Goal: Information Seeking & Learning: Learn about a topic

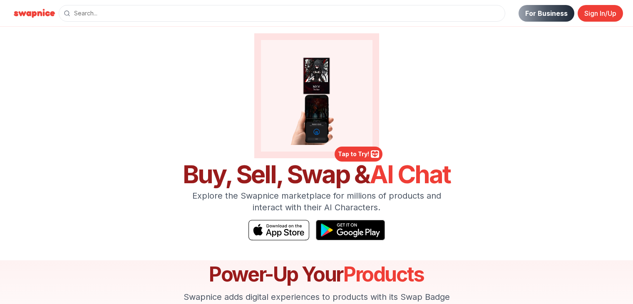
scroll to position [42, 0]
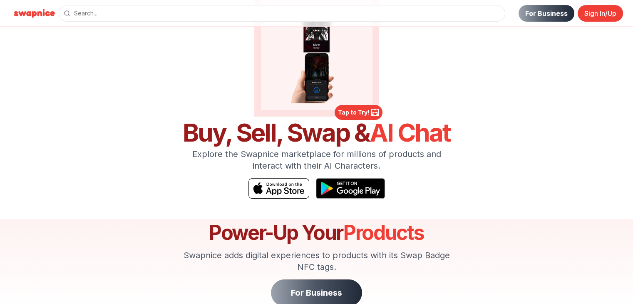
click at [36, 20] on div "For Business Sign In/Up" at bounding box center [34, 13] width 49 height 27
click at [40, 10] on img at bounding box center [34, 13] width 49 height 13
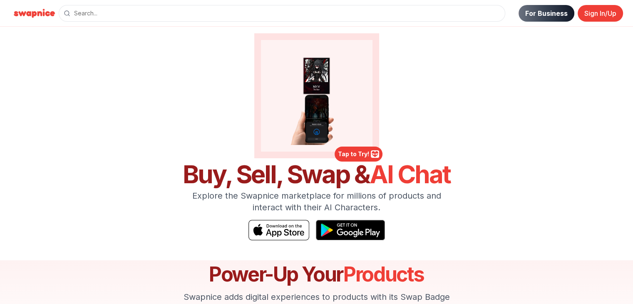
click at [557, 11] on link "For Business" at bounding box center [546, 13] width 56 height 17
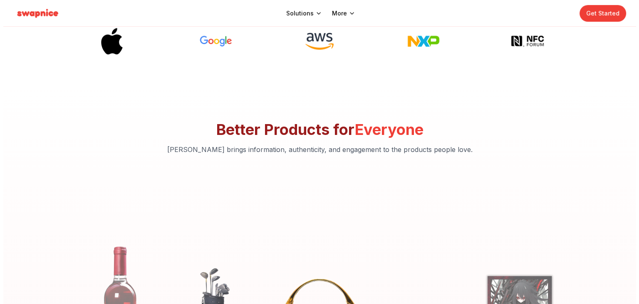
scroll to position [374, 0]
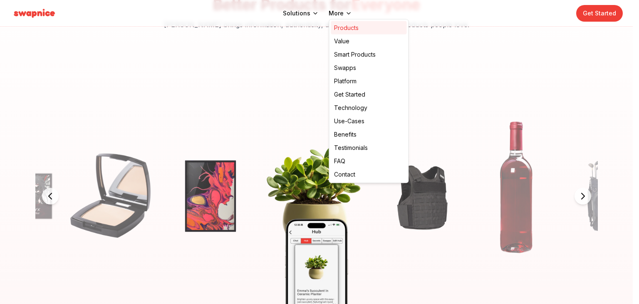
click at [359, 29] on link "Products" at bounding box center [369, 27] width 76 height 13
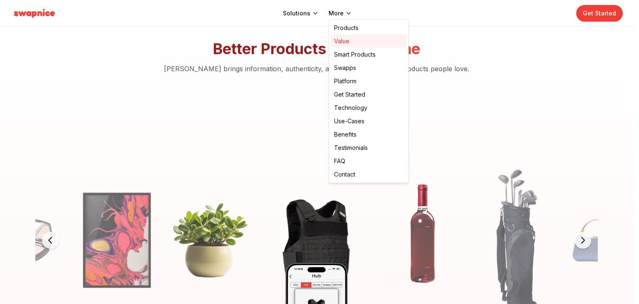
click at [356, 44] on link "Value" at bounding box center [369, 41] width 76 height 13
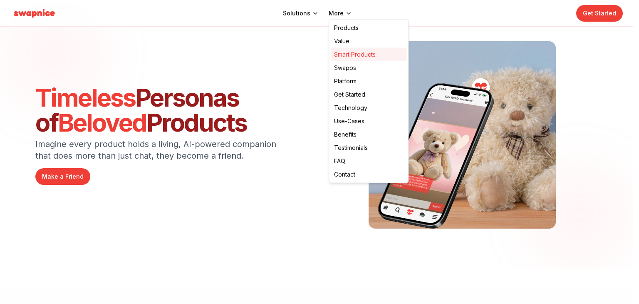
click at [354, 59] on link "Smart Products" at bounding box center [369, 54] width 76 height 13
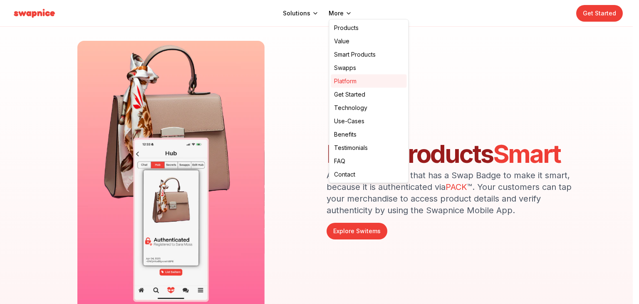
click at [356, 81] on link "Platform" at bounding box center [369, 80] width 76 height 13
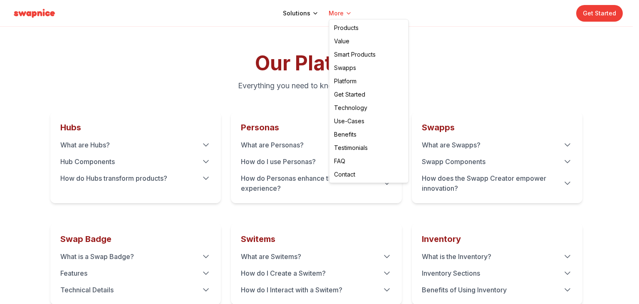
click at [343, 16] on html "Solutions More Get Started Our Platform Everything you need to know about Swapn…" at bounding box center [319, 244] width 639 height 488
click at [370, 109] on link "Technology" at bounding box center [369, 107] width 76 height 13
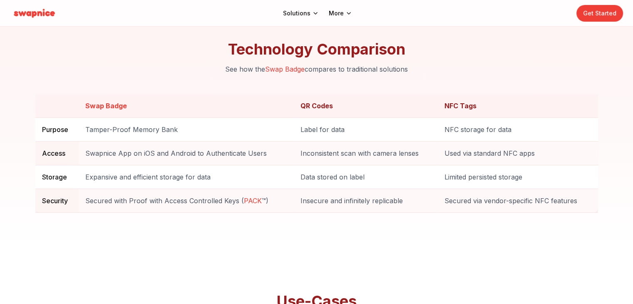
click at [343, 7] on header "Solutions More Get Started" at bounding box center [316, 13] width 633 height 27
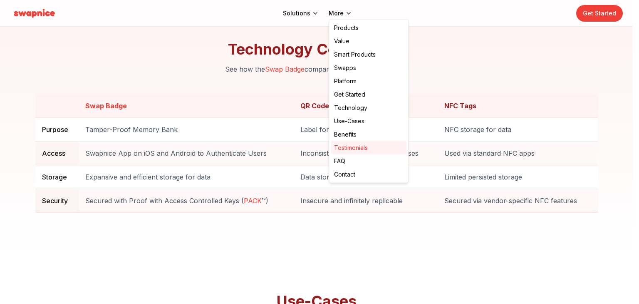
click at [359, 147] on link "Testimonials" at bounding box center [369, 147] width 76 height 13
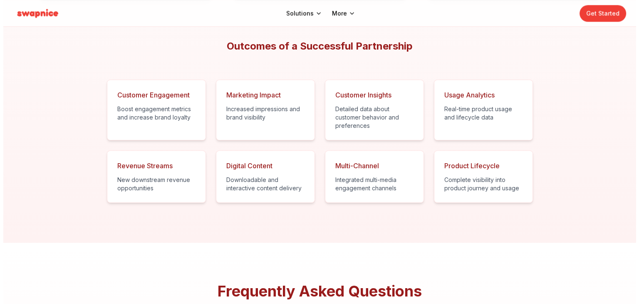
scroll to position [4000, 0]
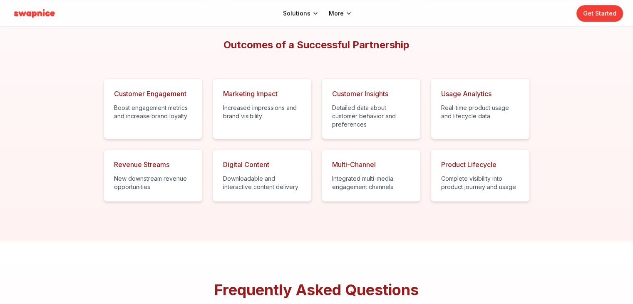
click at [338, 8] on header "Solutions More Get Started" at bounding box center [316, 13] width 633 height 27
click at [286, 7] on header "Solutions More Get Started" at bounding box center [316, 13] width 633 height 27
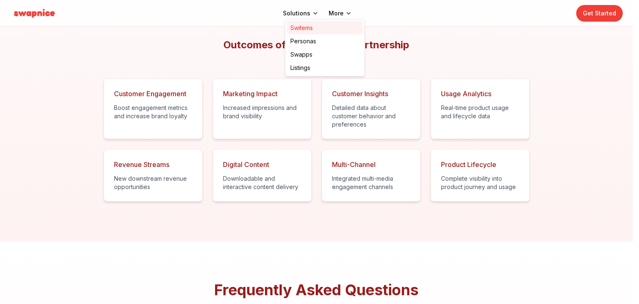
click at [307, 29] on link "Switems" at bounding box center [325, 27] width 76 height 13
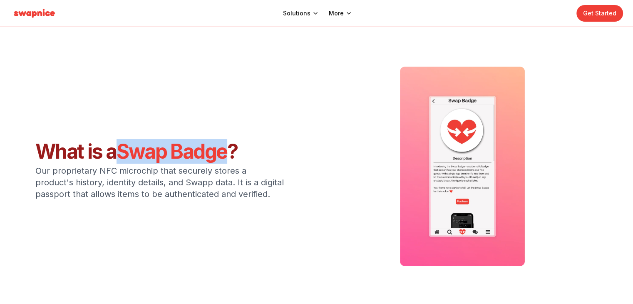
drag, startPoint x: 172, startPoint y: 147, endPoint x: 228, endPoint y: 141, distance: 56.5
click at [227, 141] on span "Swap Badge" at bounding box center [171, 151] width 111 height 25
copy span "Swap Badge"
